Goal: Information Seeking & Learning: Check status

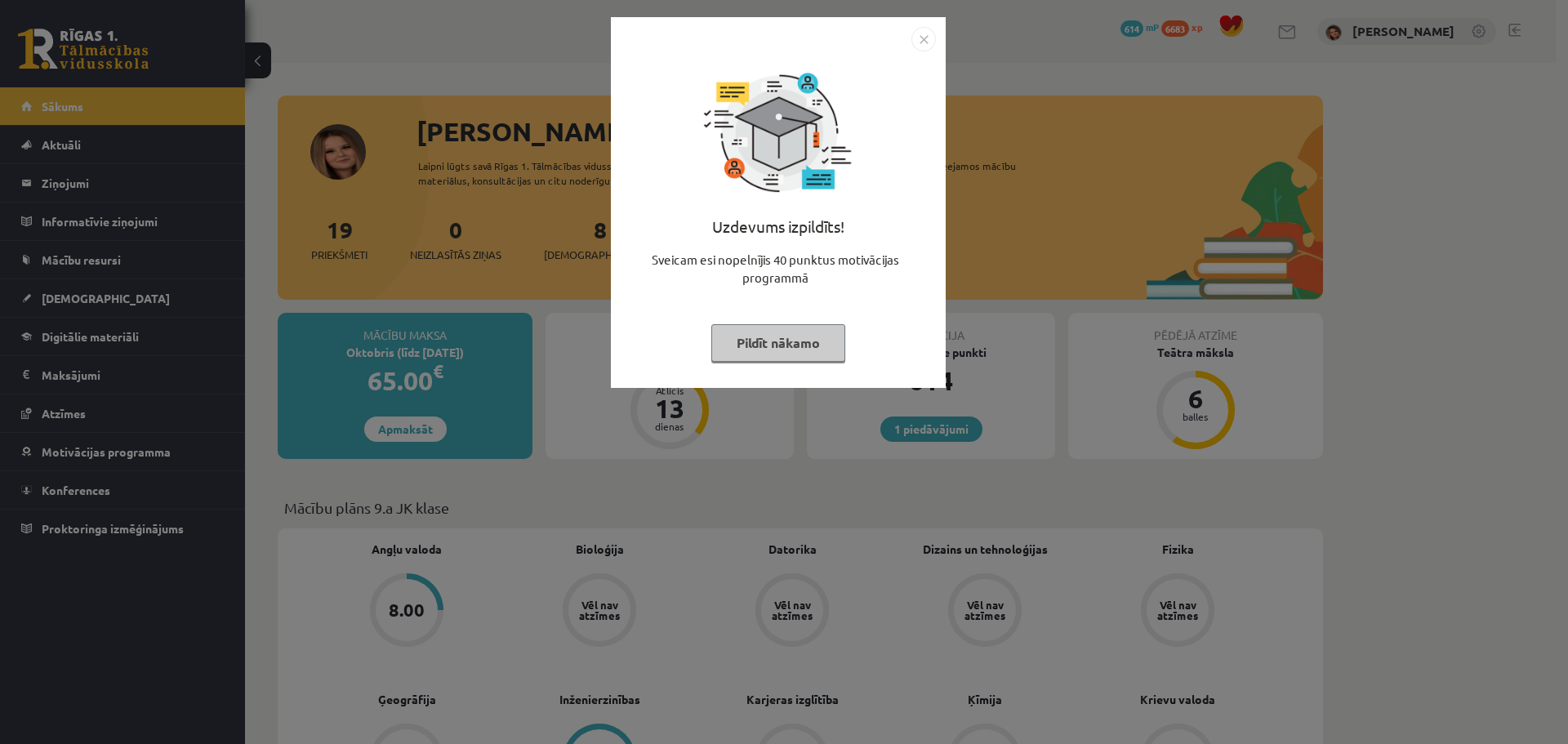
click at [746, 351] on button "Pildīt nākamo" at bounding box center [778, 343] width 134 height 38
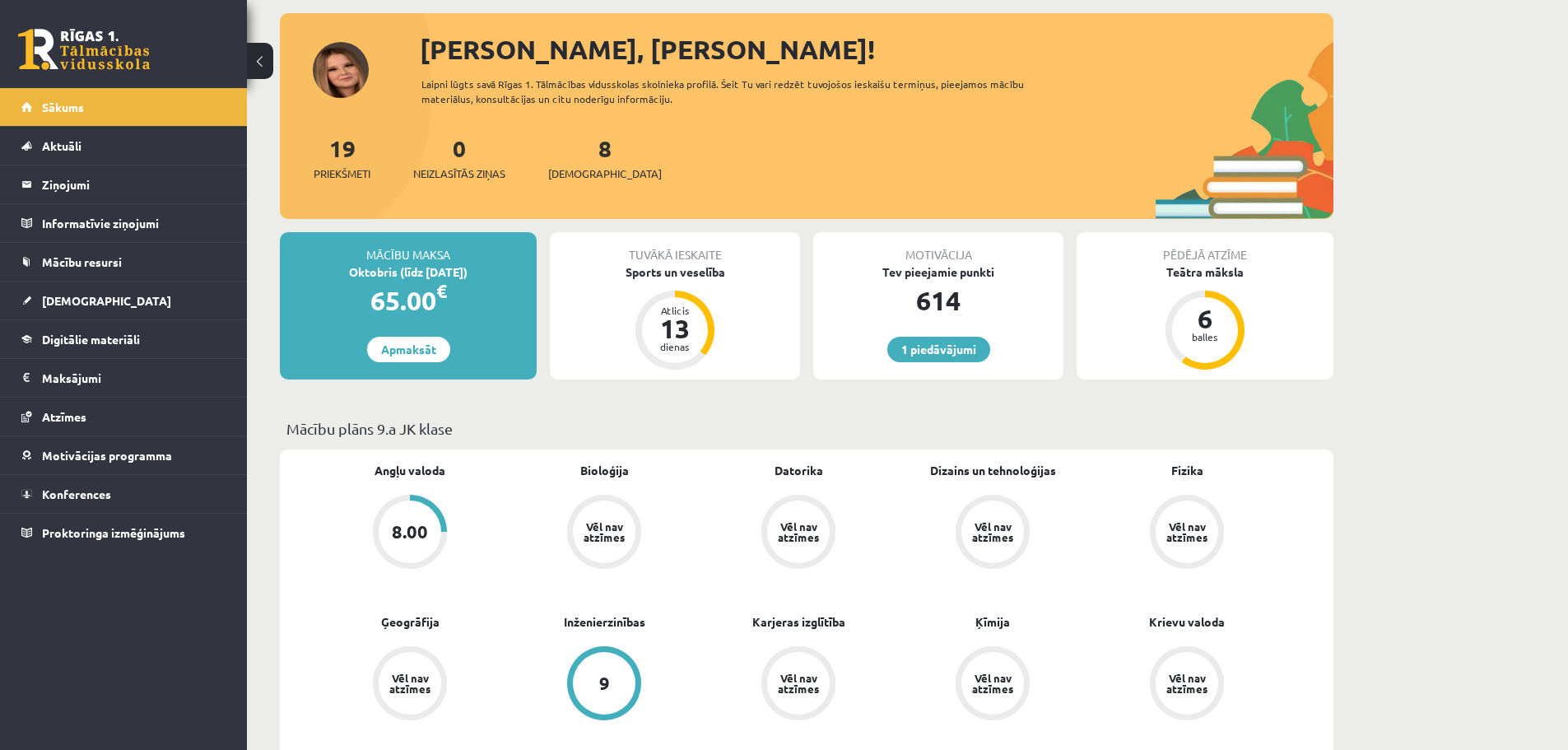
scroll to position [83, 0]
click at [55, 304] on span "[DEMOGRAPHIC_DATA]" at bounding box center [106, 301] width 129 height 15
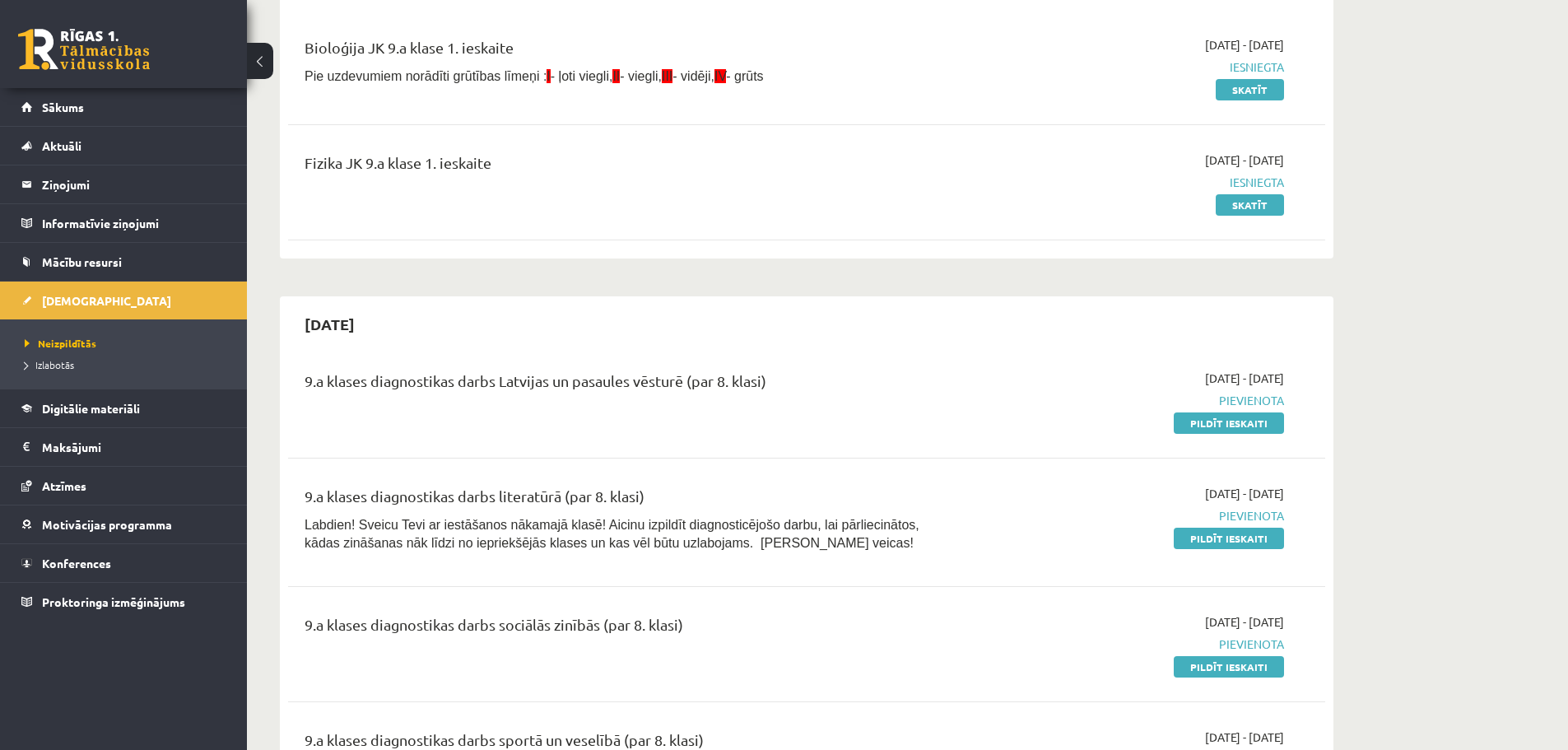
scroll to position [83, 0]
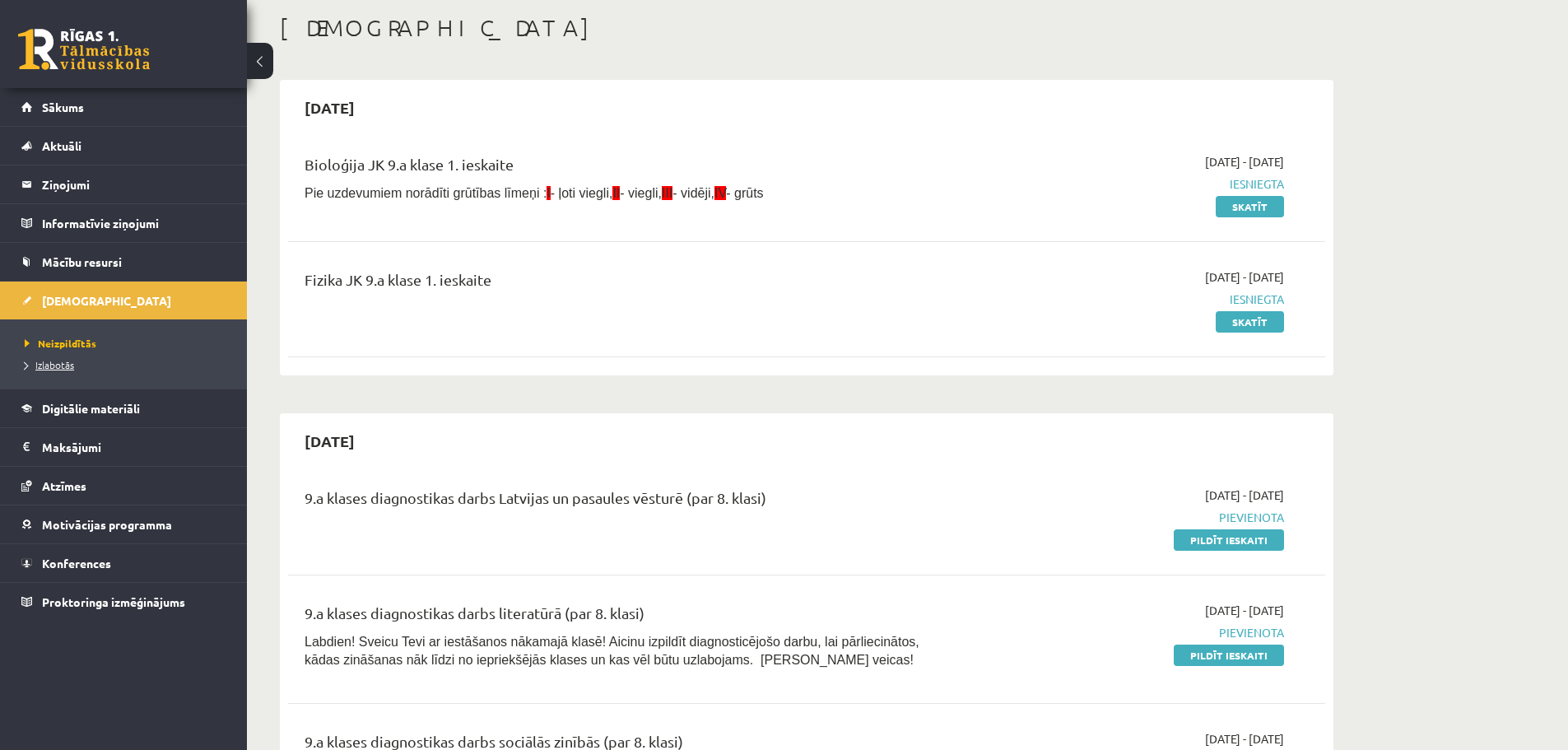
click at [55, 363] on span "Izlabotās" at bounding box center [49, 364] width 49 height 14
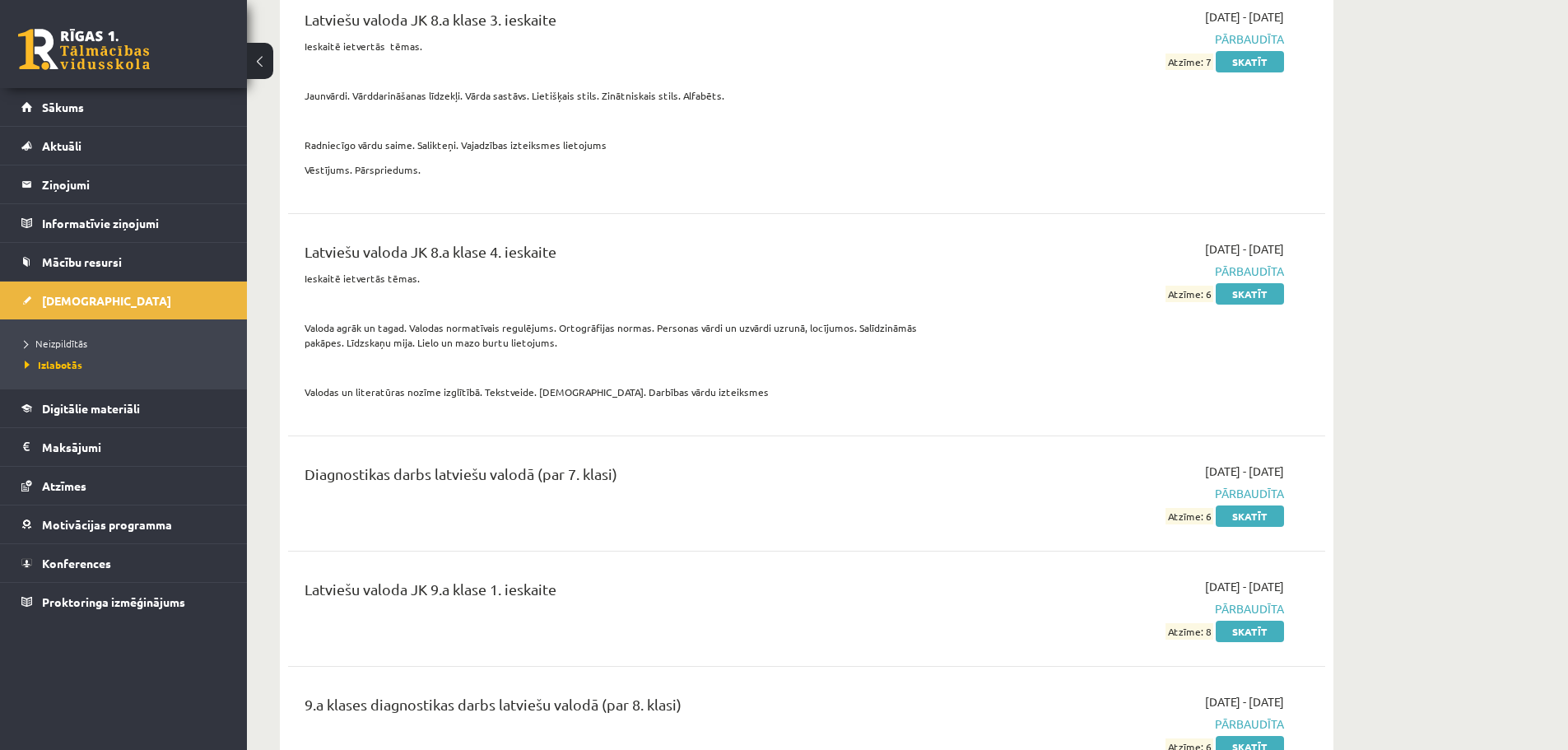
scroll to position [7081, 0]
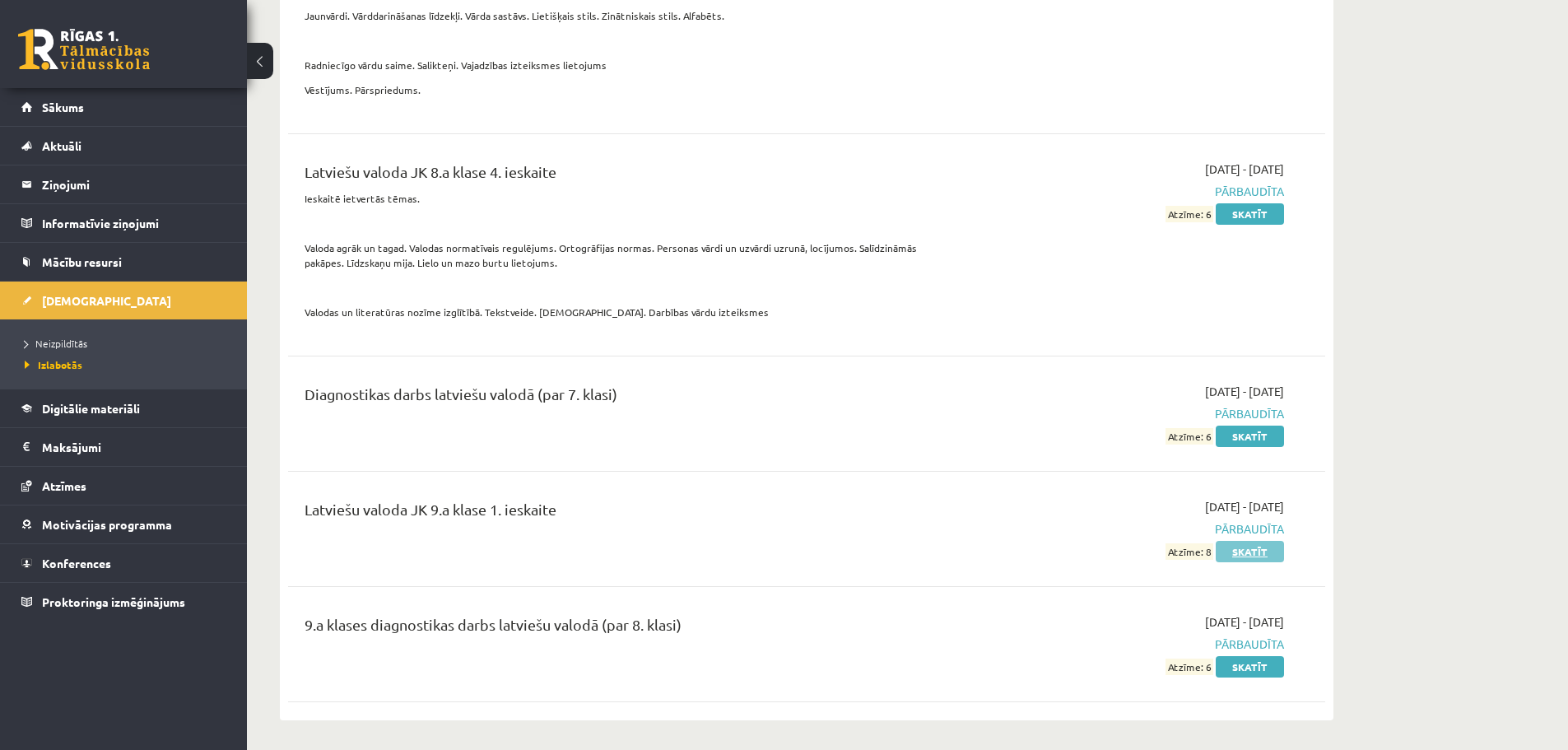
click at [1261, 547] on link "Skatīt" at bounding box center [1249, 552] width 68 height 22
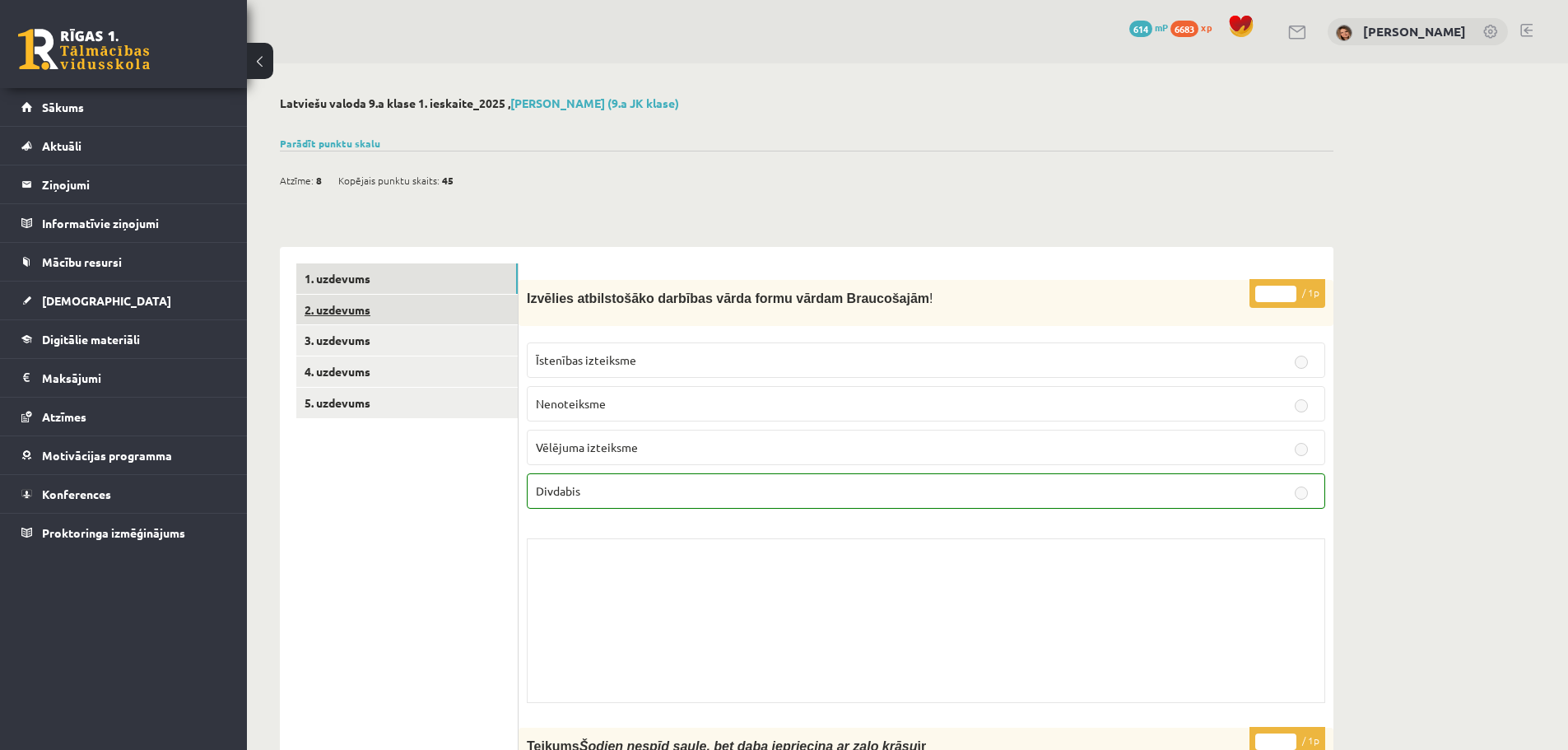
click at [364, 313] on link "2. uzdevums" at bounding box center [407, 311] width 222 height 31
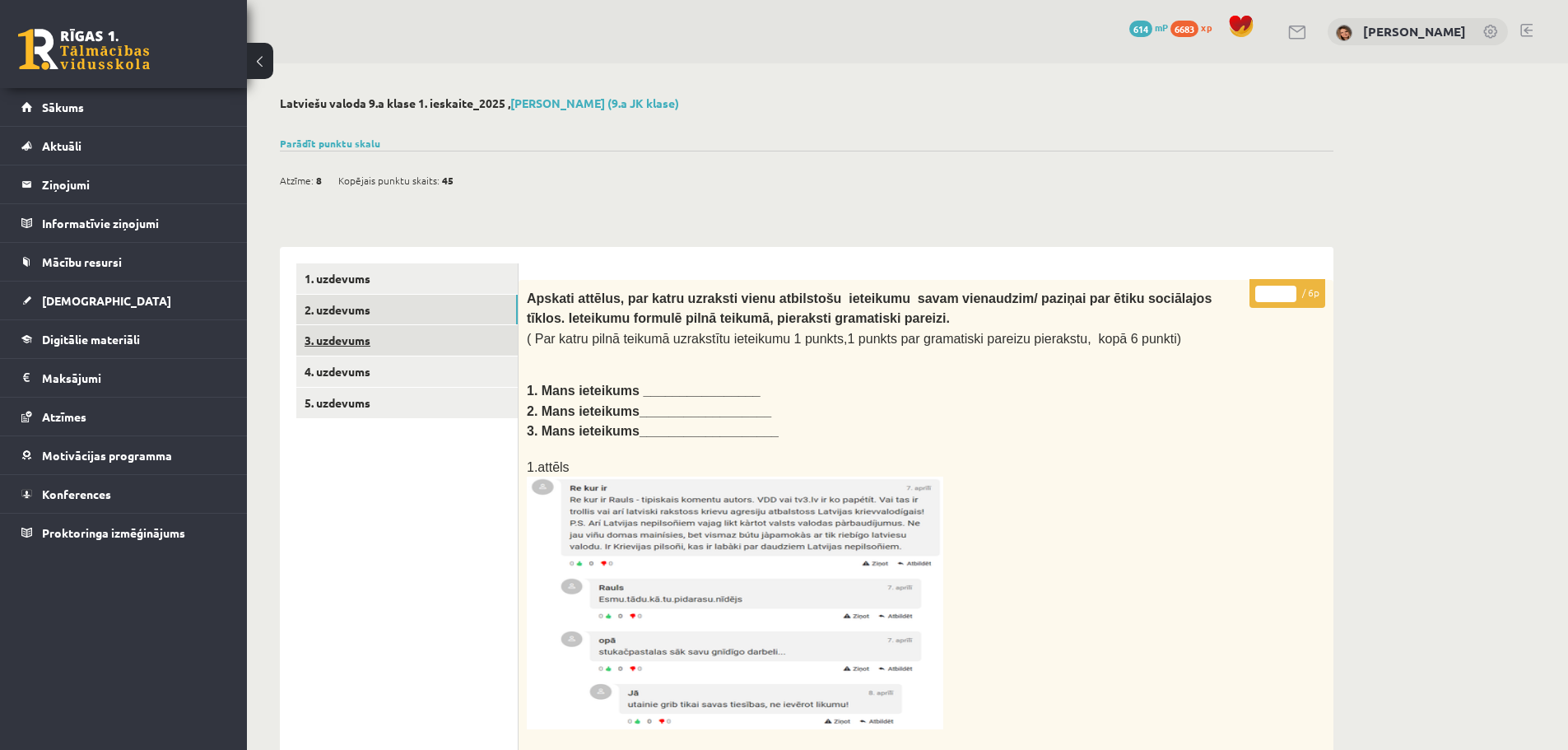
click at [419, 350] on link "3. uzdevums" at bounding box center [407, 340] width 222 height 31
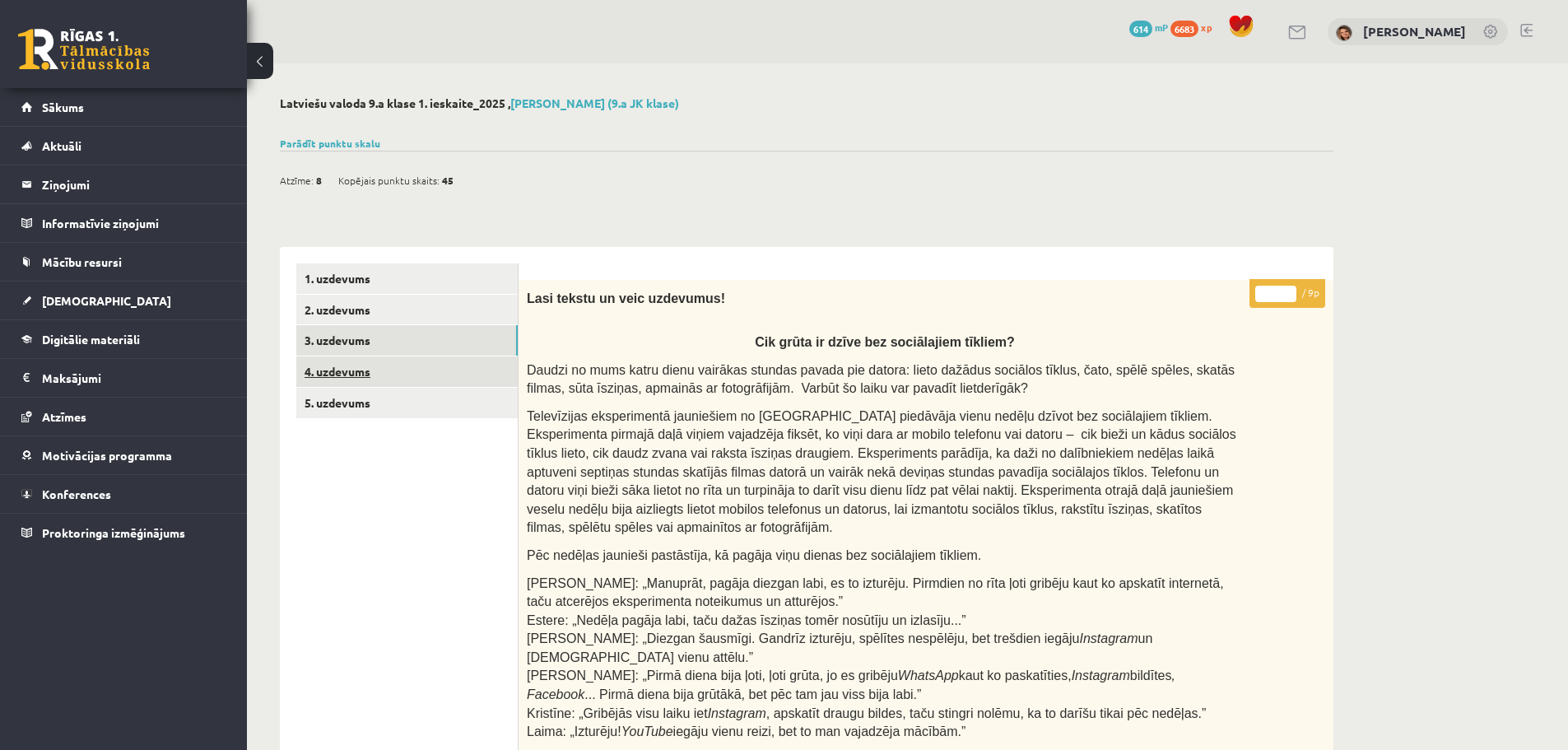
click at [422, 367] on link "4. uzdevums" at bounding box center [407, 372] width 222 height 31
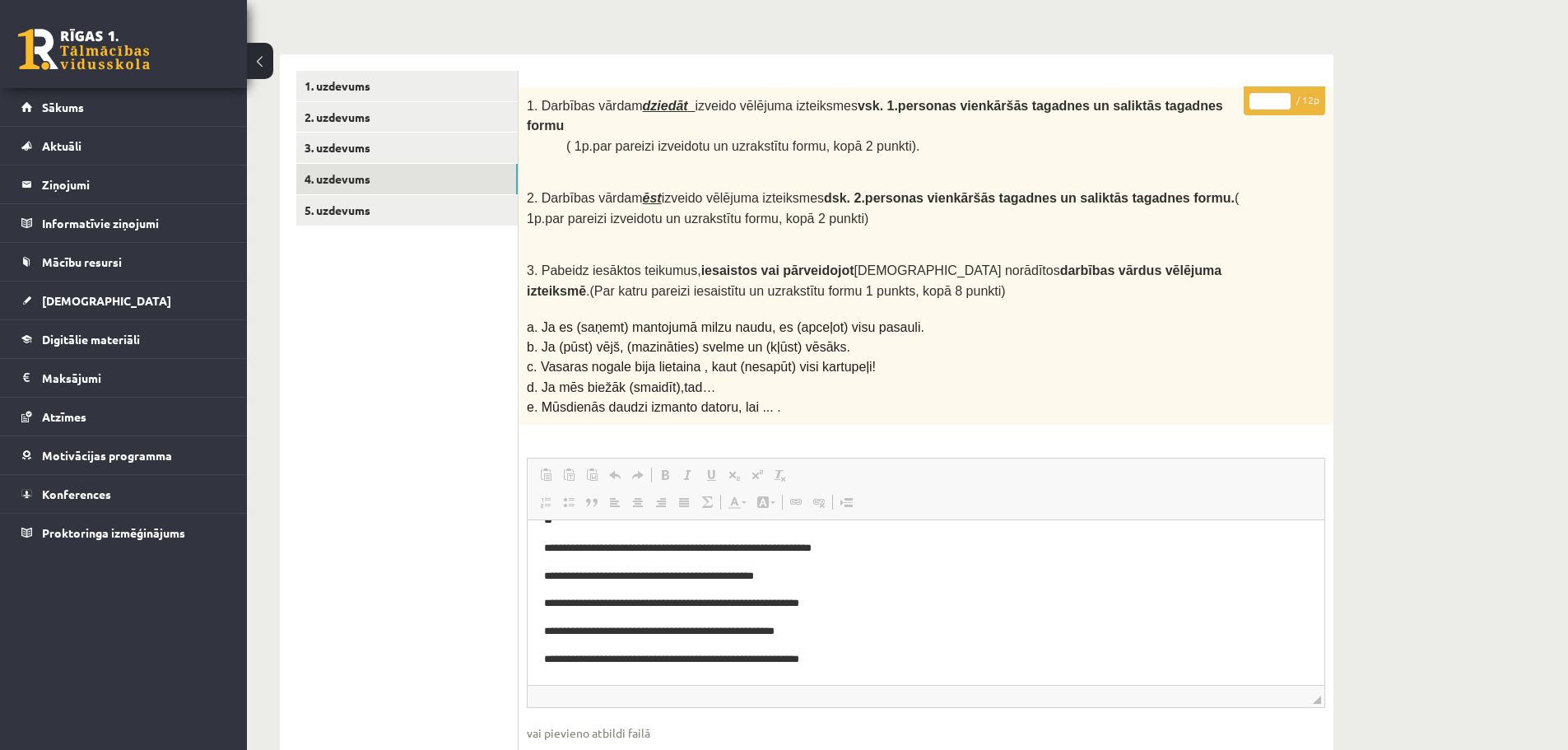
scroll to position [22, 0]
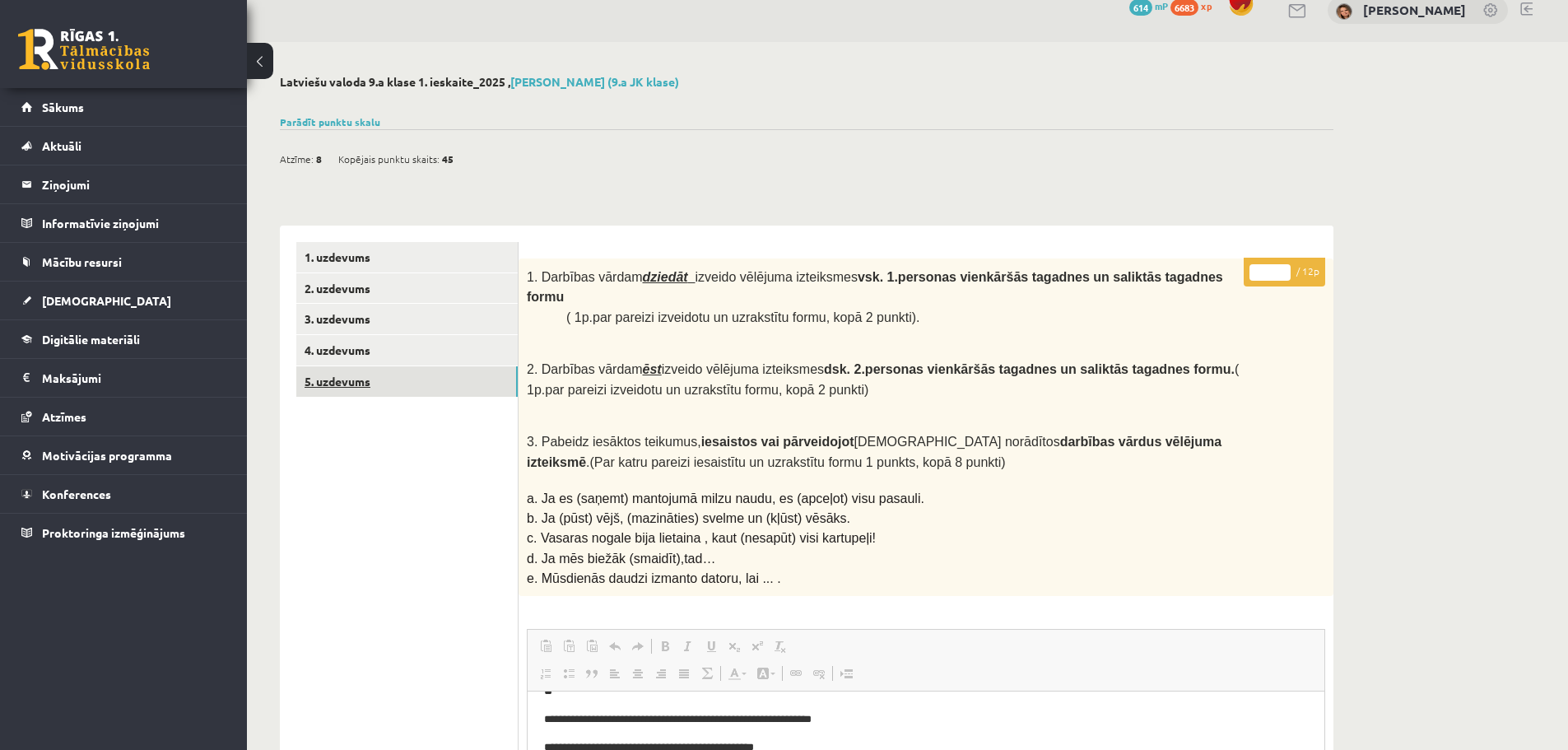
click at [442, 380] on link "5. uzdevums" at bounding box center [407, 382] width 222 height 31
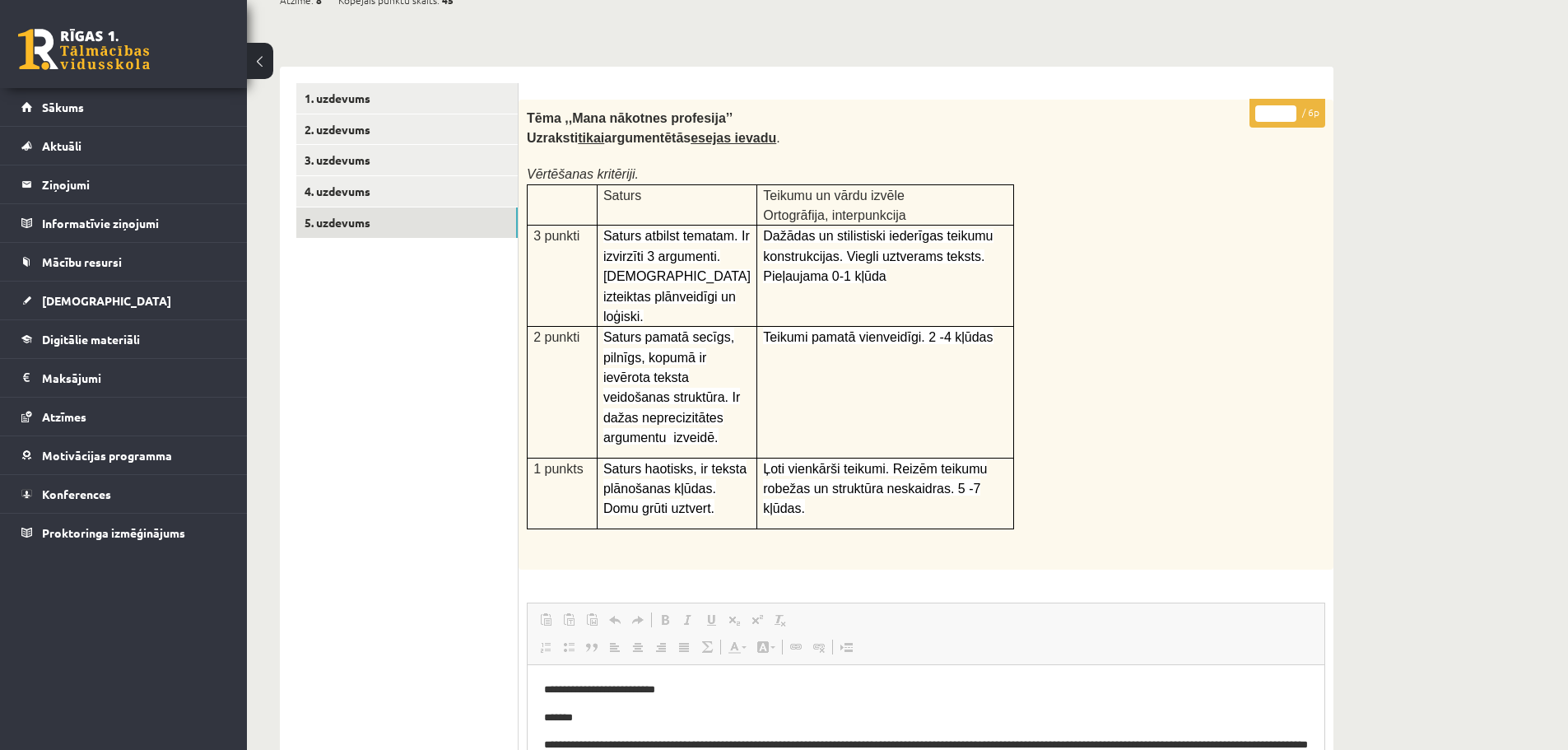
scroll to position [0, 0]
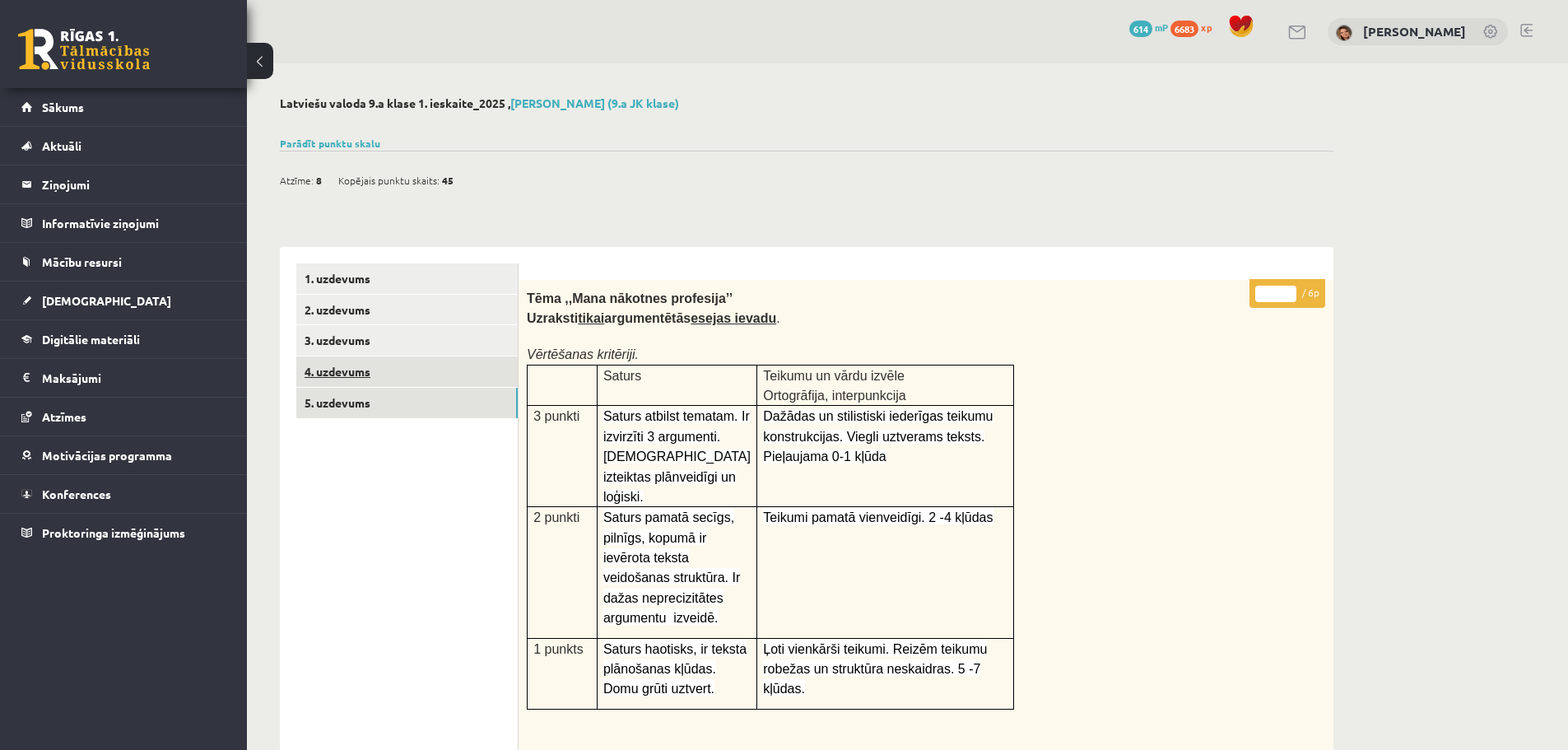
click at [358, 369] on link "4. uzdevums" at bounding box center [407, 372] width 222 height 31
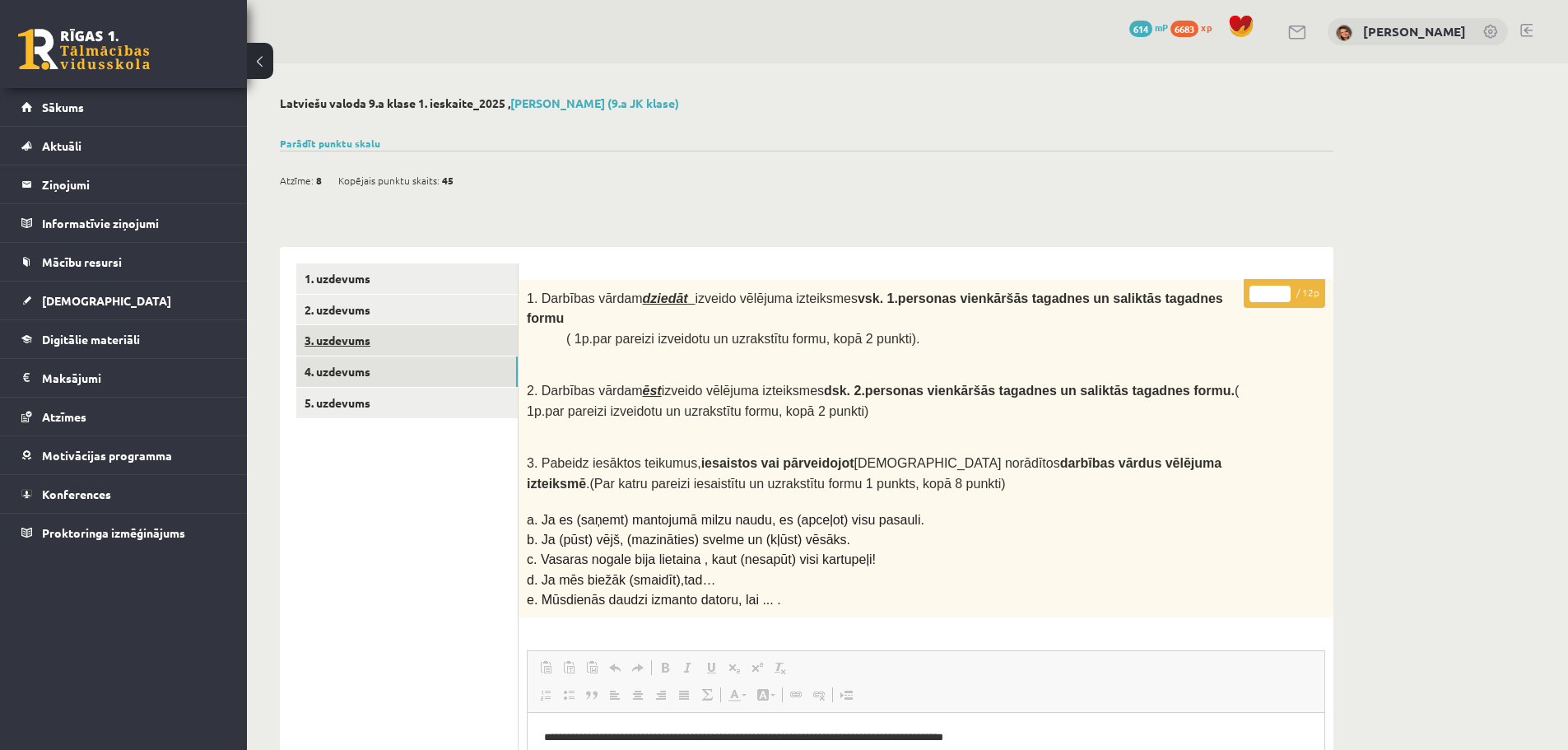
click at [360, 342] on link "3. uzdevums" at bounding box center [407, 340] width 222 height 31
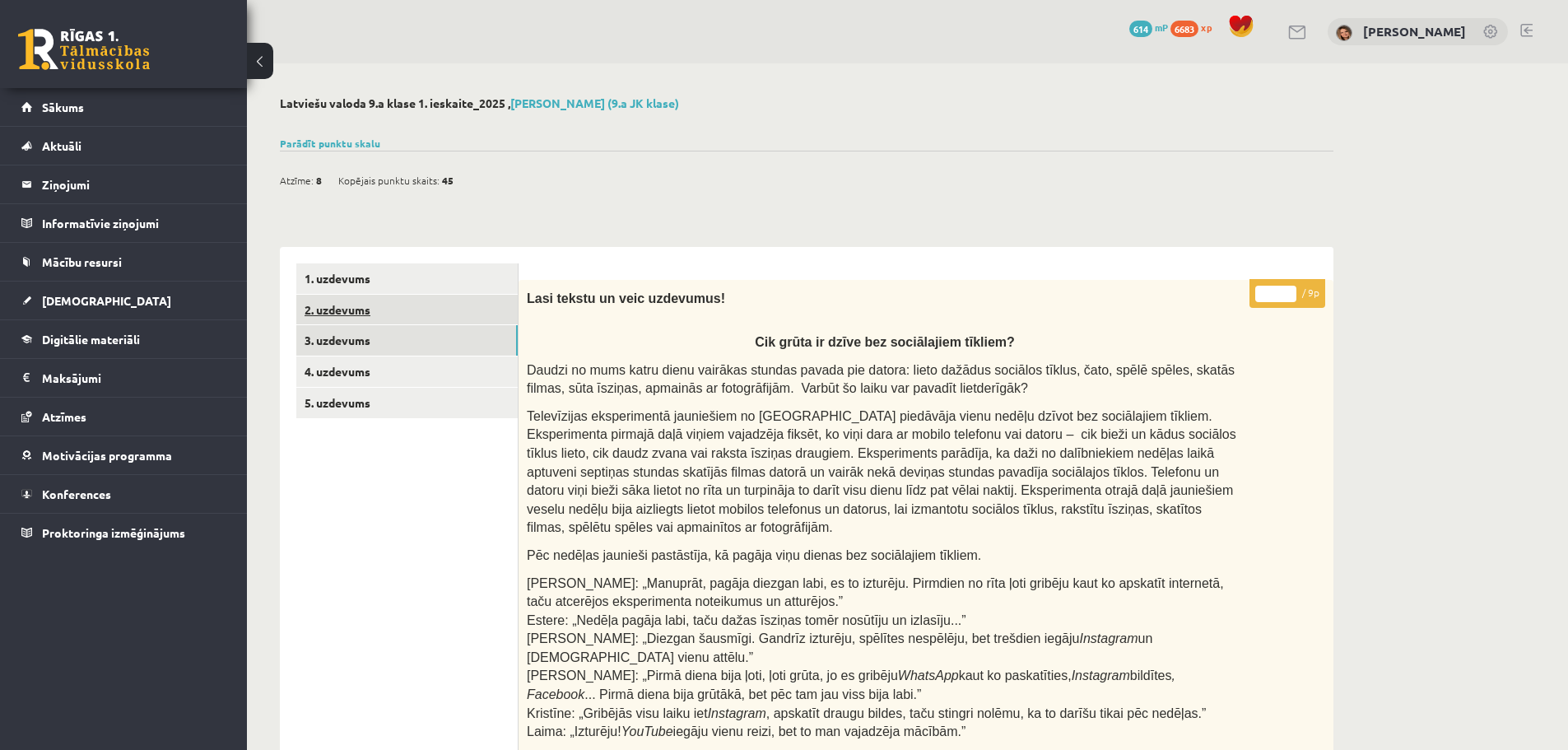
click at [360, 308] on link "2. uzdevums" at bounding box center [407, 311] width 222 height 31
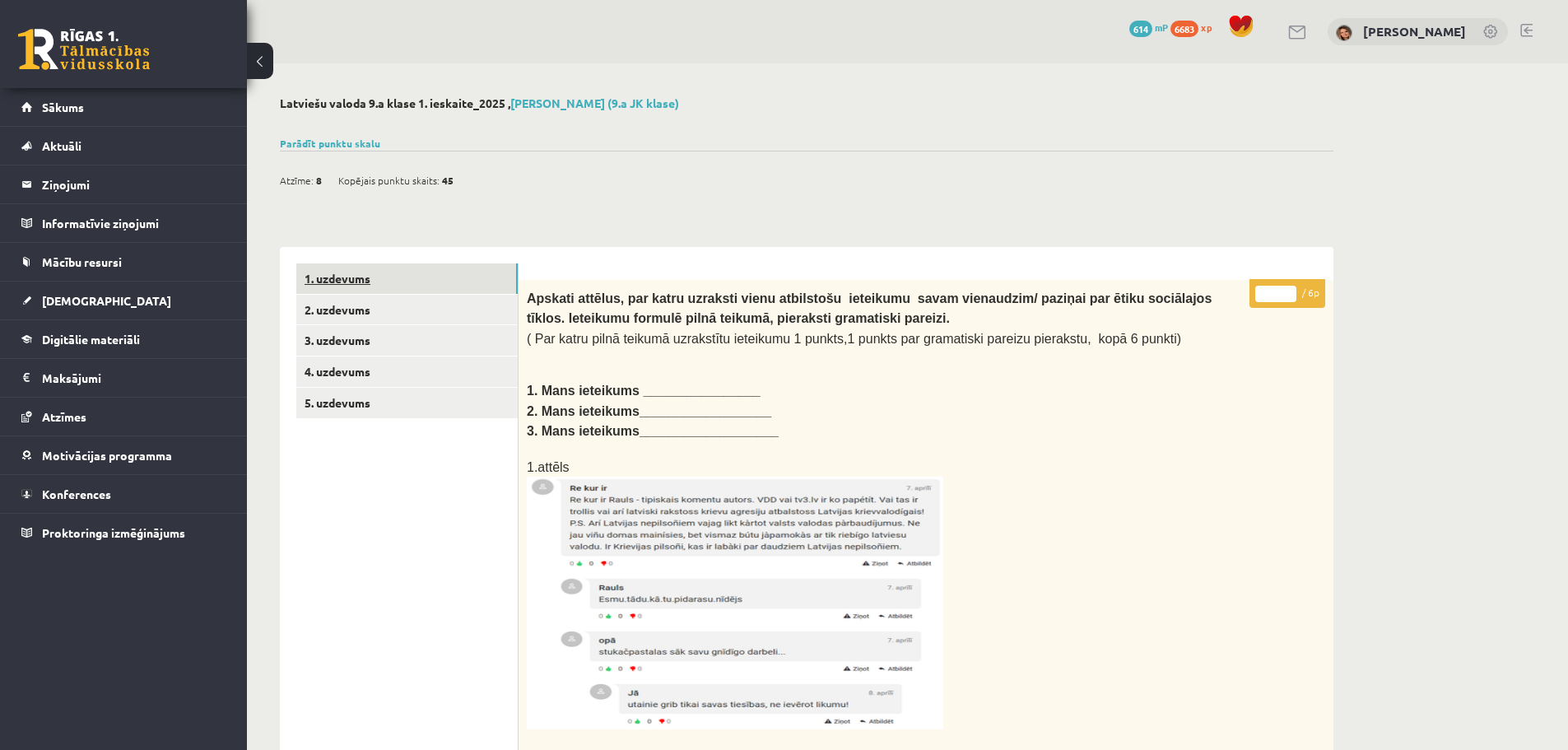
click at [360, 281] on link "1. uzdevums" at bounding box center [407, 279] width 222 height 31
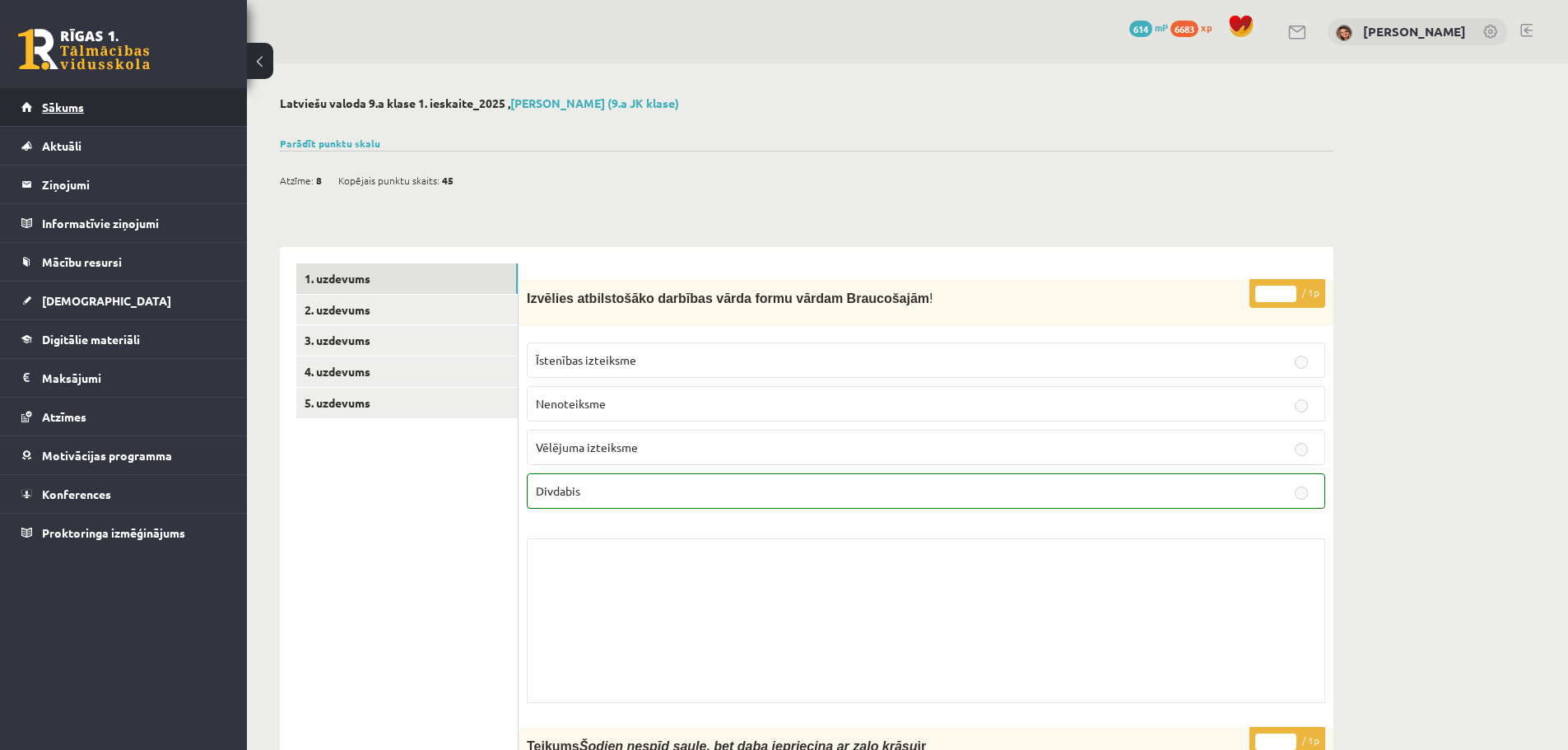
click at [63, 109] on span "Sākums" at bounding box center [63, 107] width 42 height 15
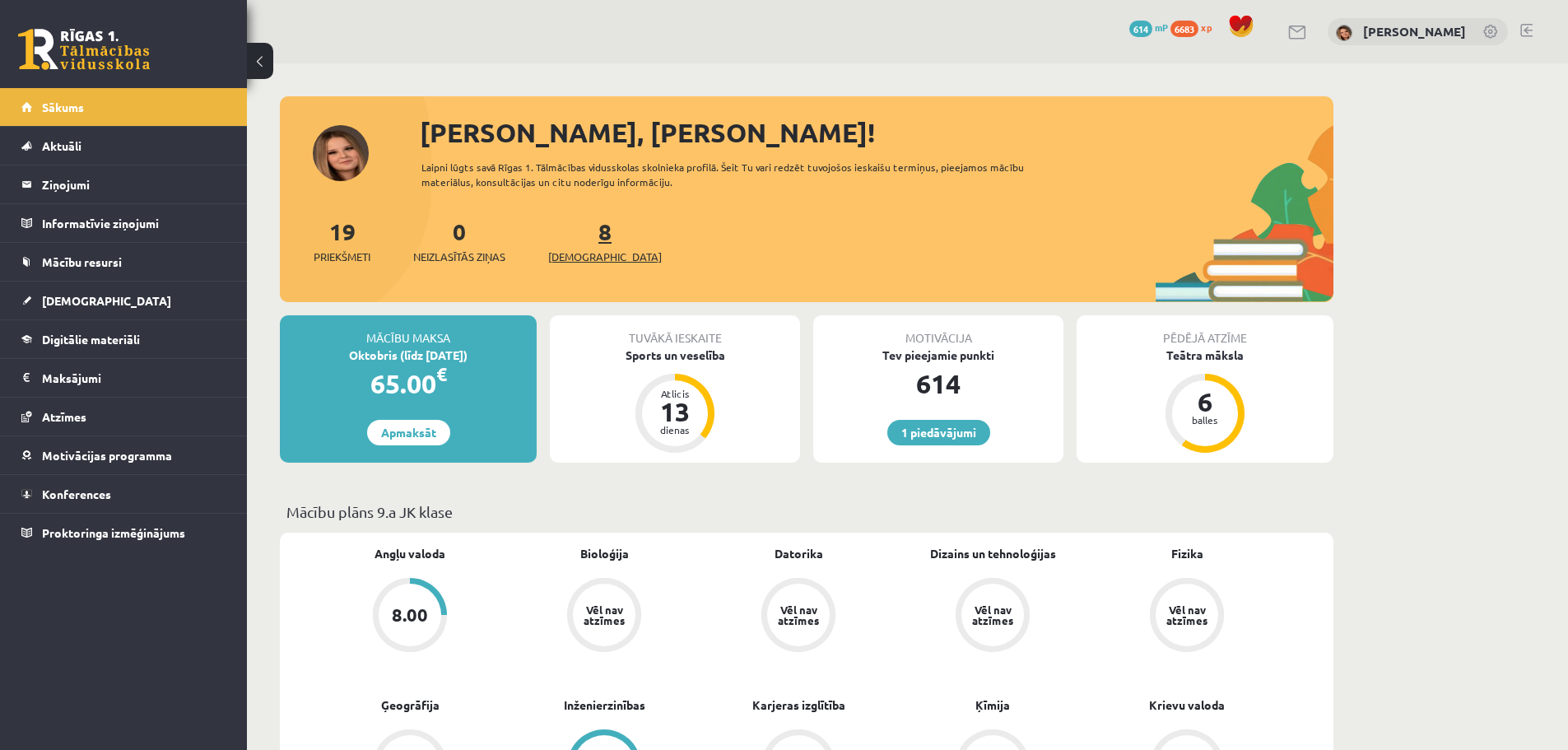
click at [579, 237] on link "8 Ieskaites" at bounding box center [605, 240] width 113 height 48
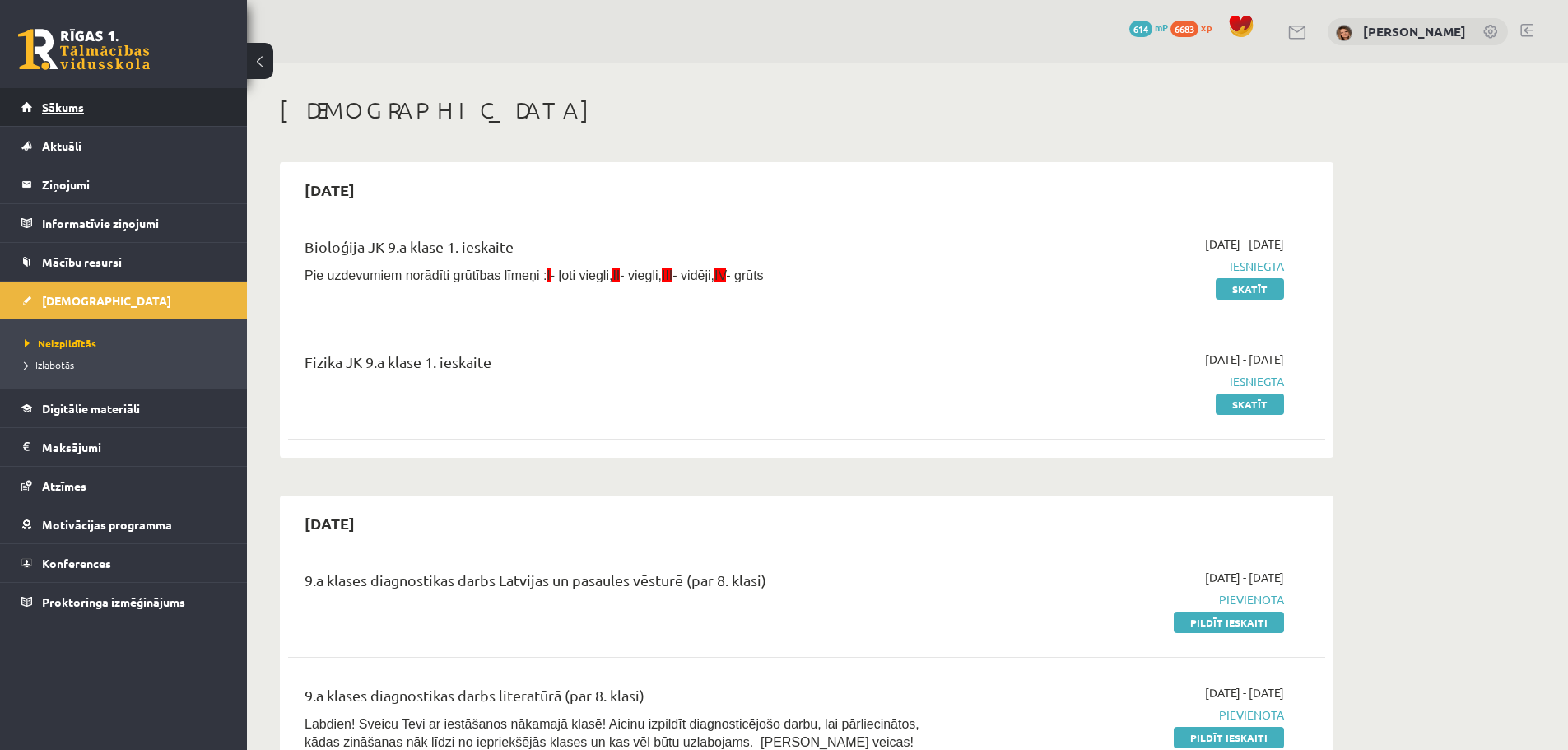
click at [60, 111] on span "Sākums" at bounding box center [63, 107] width 42 height 15
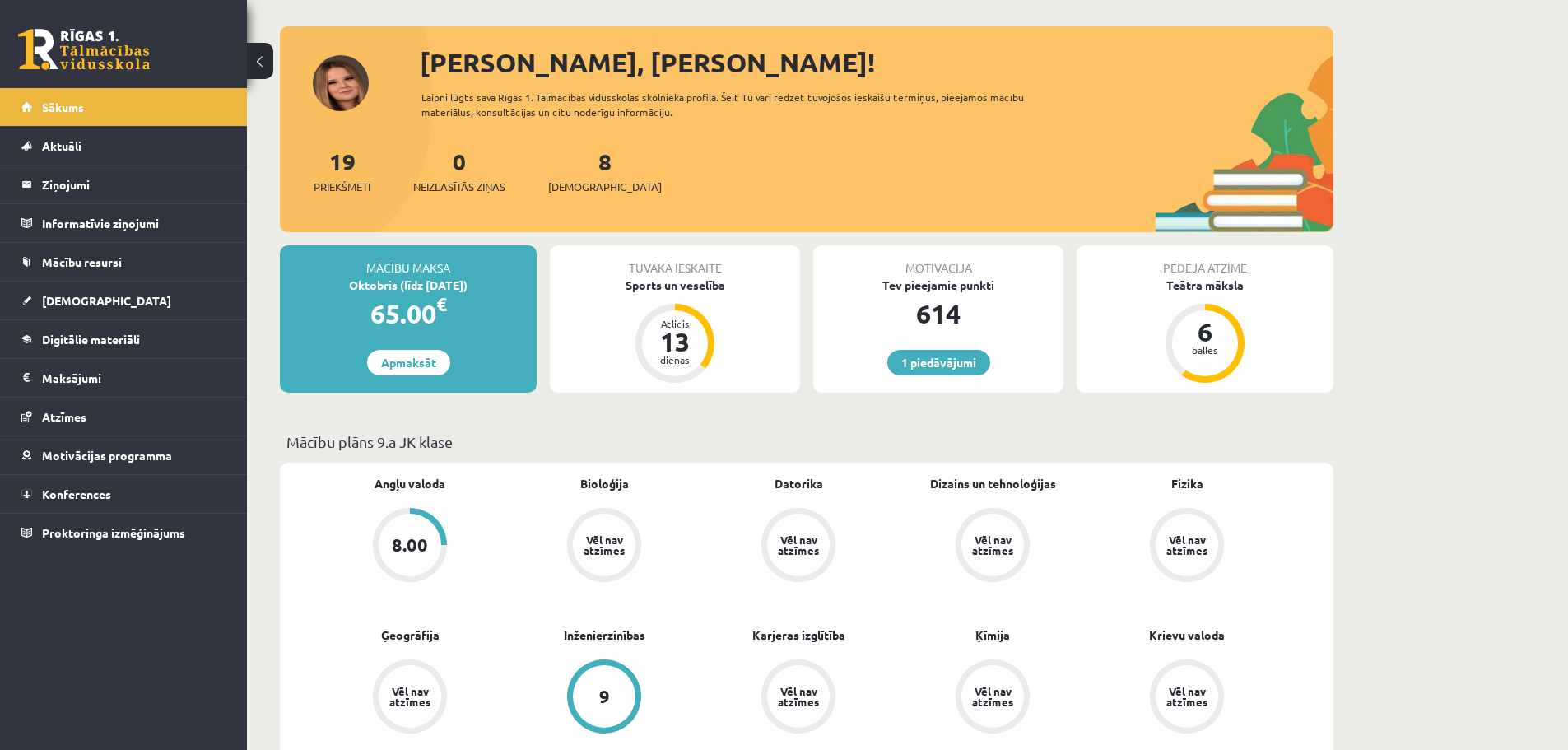
scroll to position [247, 0]
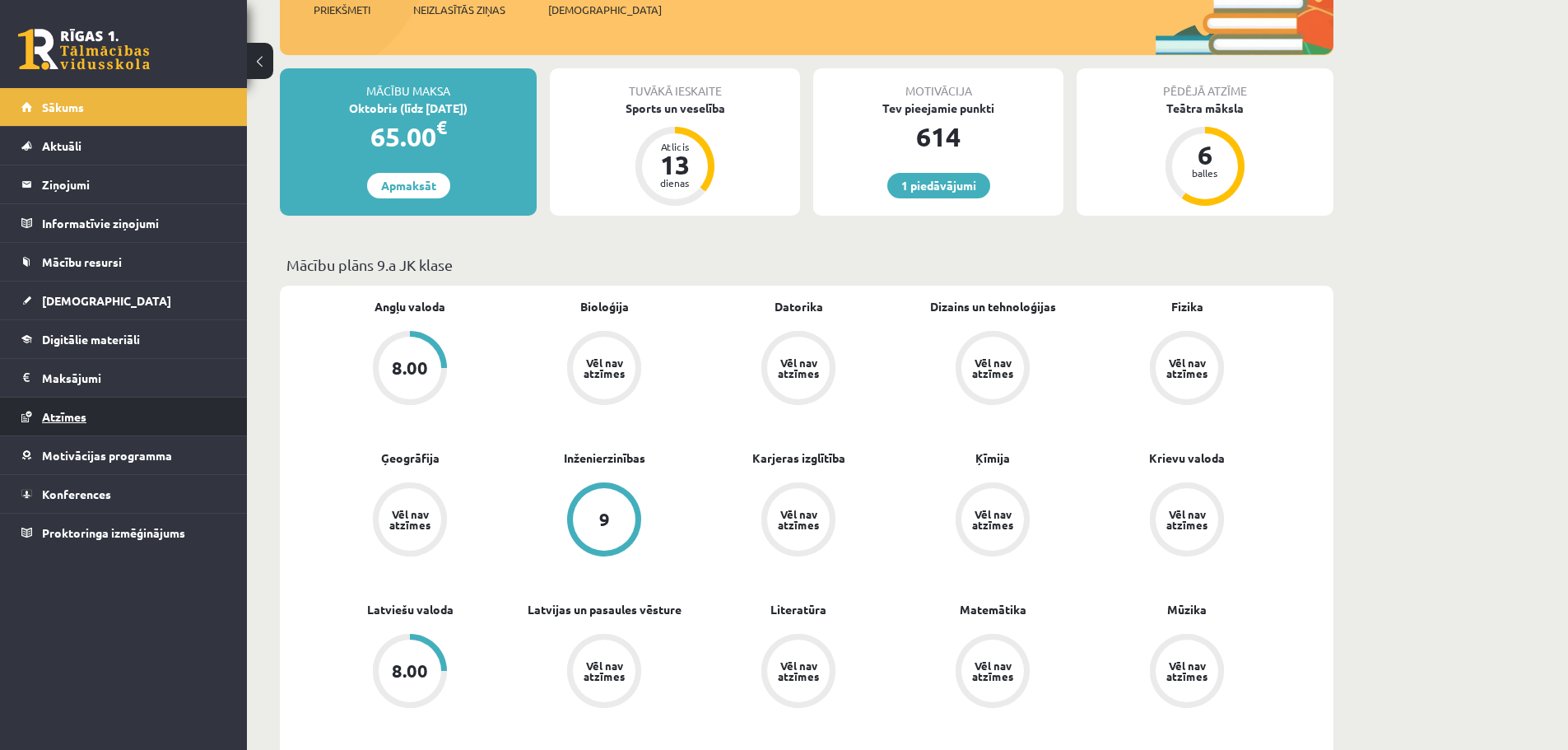
click at [64, 416] on span "Atzīmes" at bounding box center [64, 417] width 44 height 15
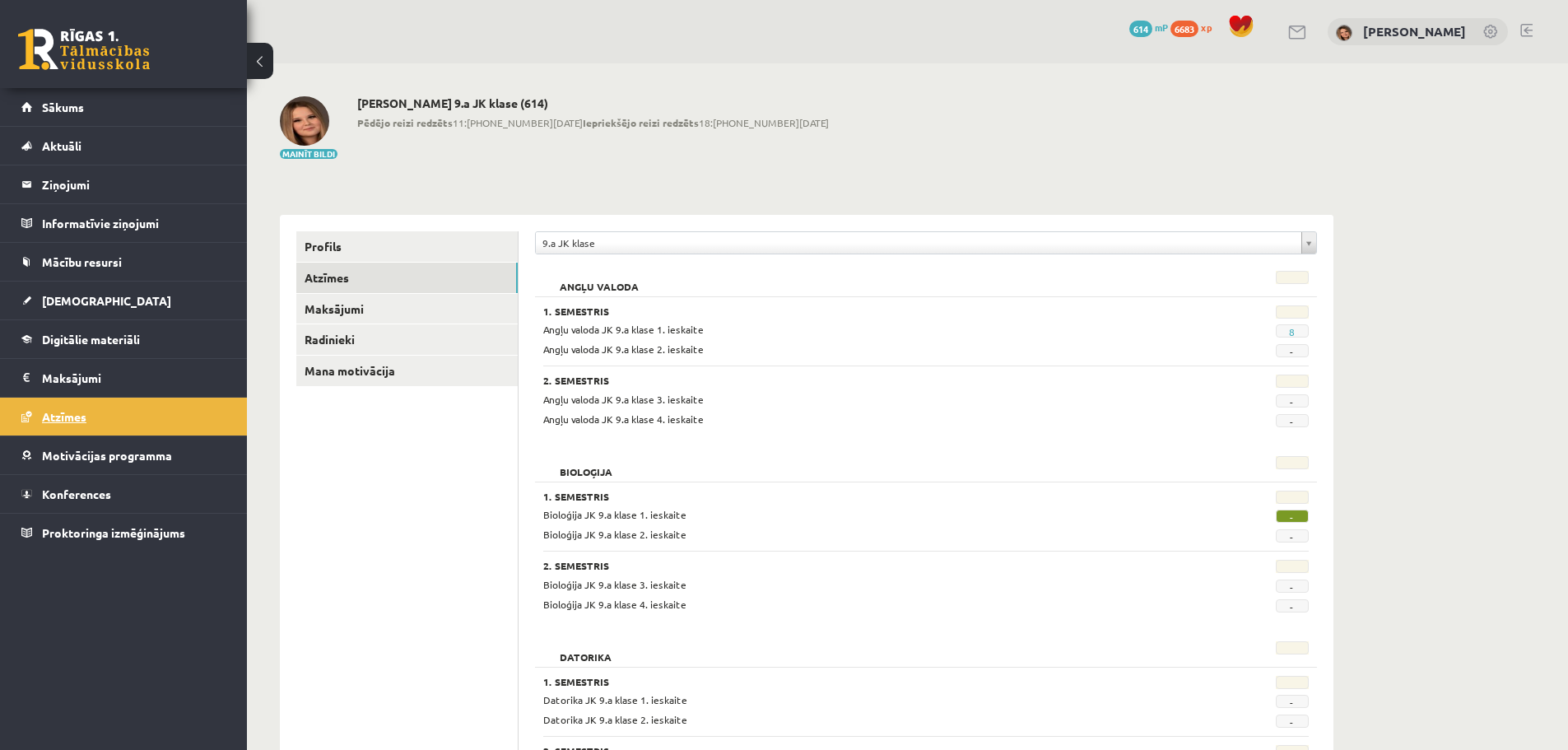
click at [111, 422] on link "Atzīmes" at bounding box center [124, 417] width 205 height 38
click at [80, 106] on span "Sākums" at bounding box center [63, 107] width 42 height 15
